Goal: Task Accomplishment & Management: Manage account settings

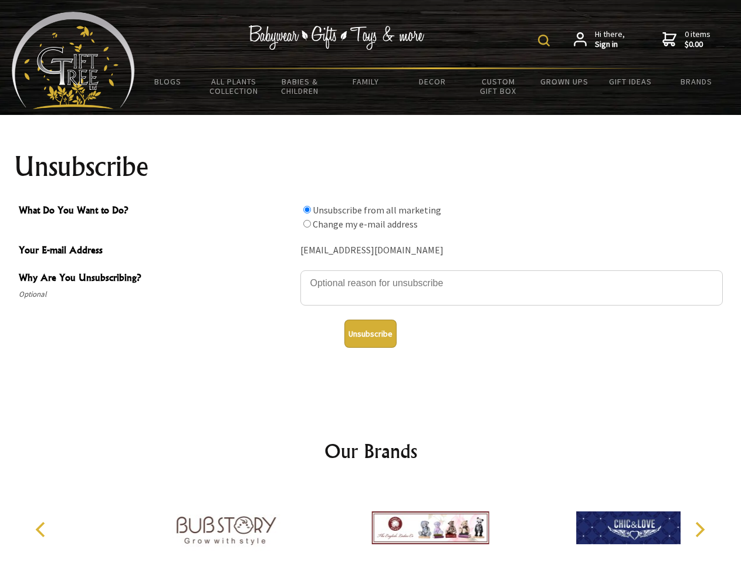
click at [546, 40] on img at bounding box center [544, 41] width 12 height 12
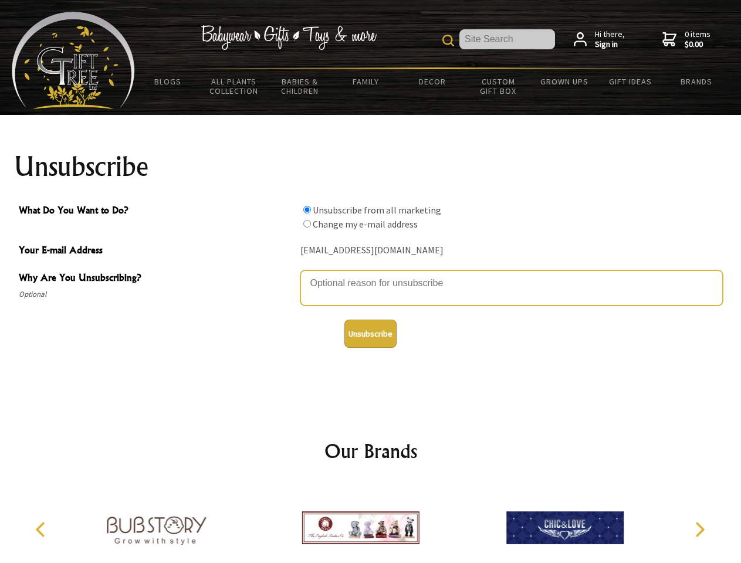
click at [371, 275] on textarea "Why Are You Unsubscribing?" at bounding box center [511, 287] width 422 height 35
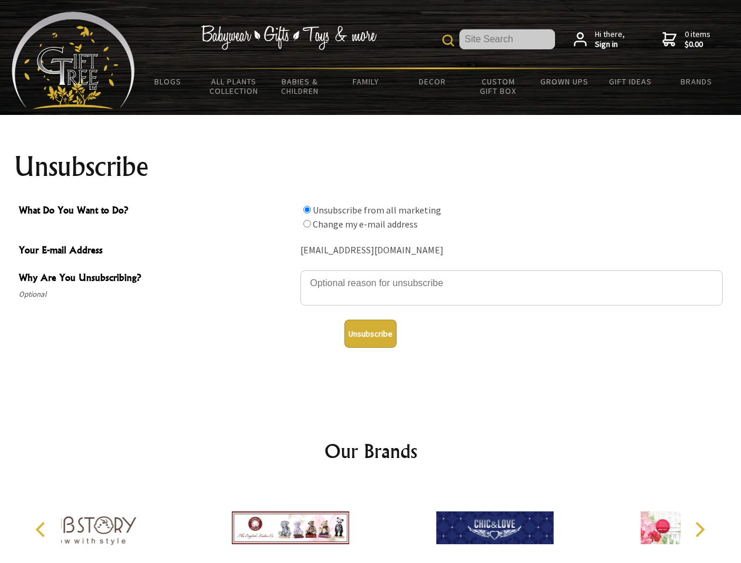
click at [307, 209] on input "What Do You Want to Do?" at bounding box center [307, 210] width 8 height 8
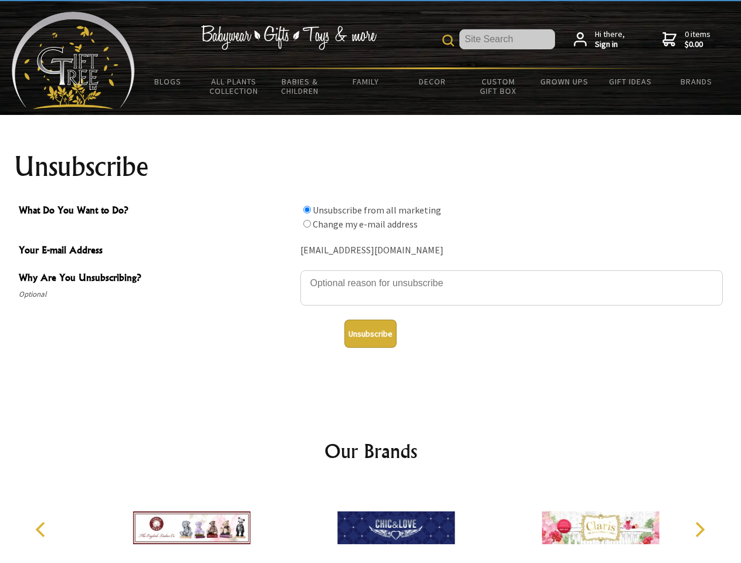
click at [307, 224] on input "What Do You Want to Do?" at bounding box center [307, 224] width 8 height 8
radio input "true"
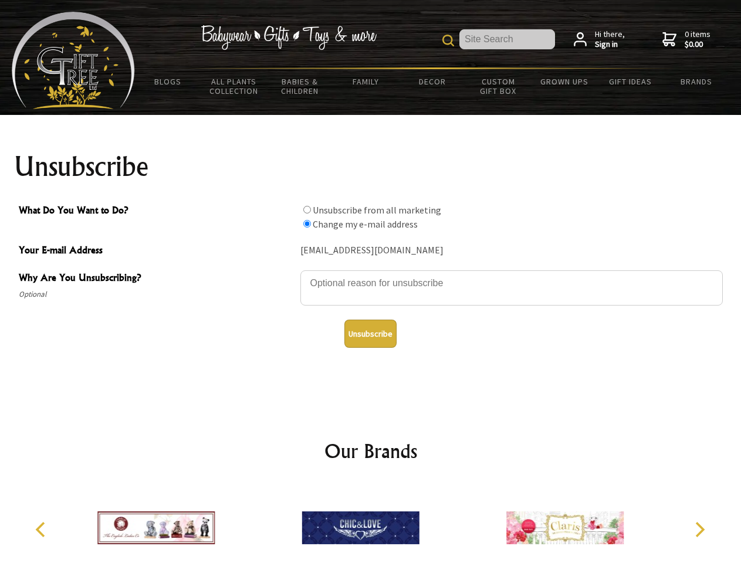
click at [370, 334] on button "Unsubscribe" at bounding box center [370, 334] width 52 height 28
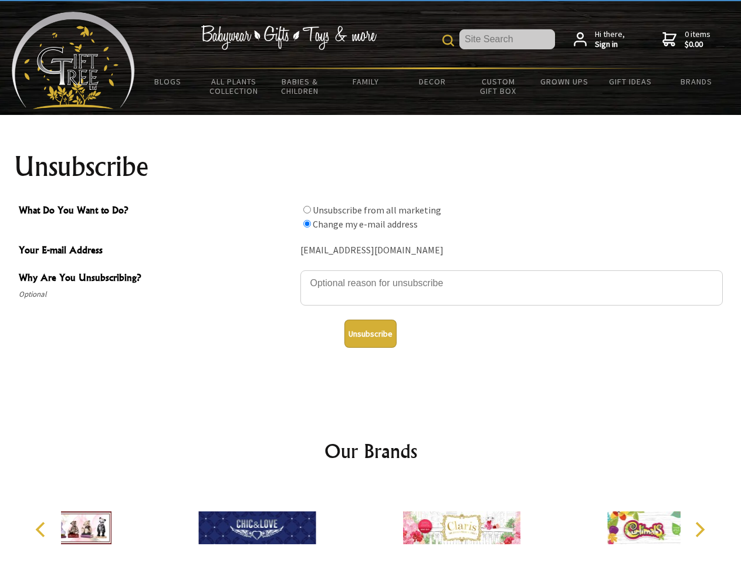
click at [371, 523] on div at bounding box center [462, 530] width 204 height 92
click at [42, 530] on icon "Previous" at bounding box center [41, 529] width 15 height 15
click at [699, 530] on icon "Next" at bounding box center [698, 529] width 15 height 15
